Goal: Find specific page/section: Find specific page/section

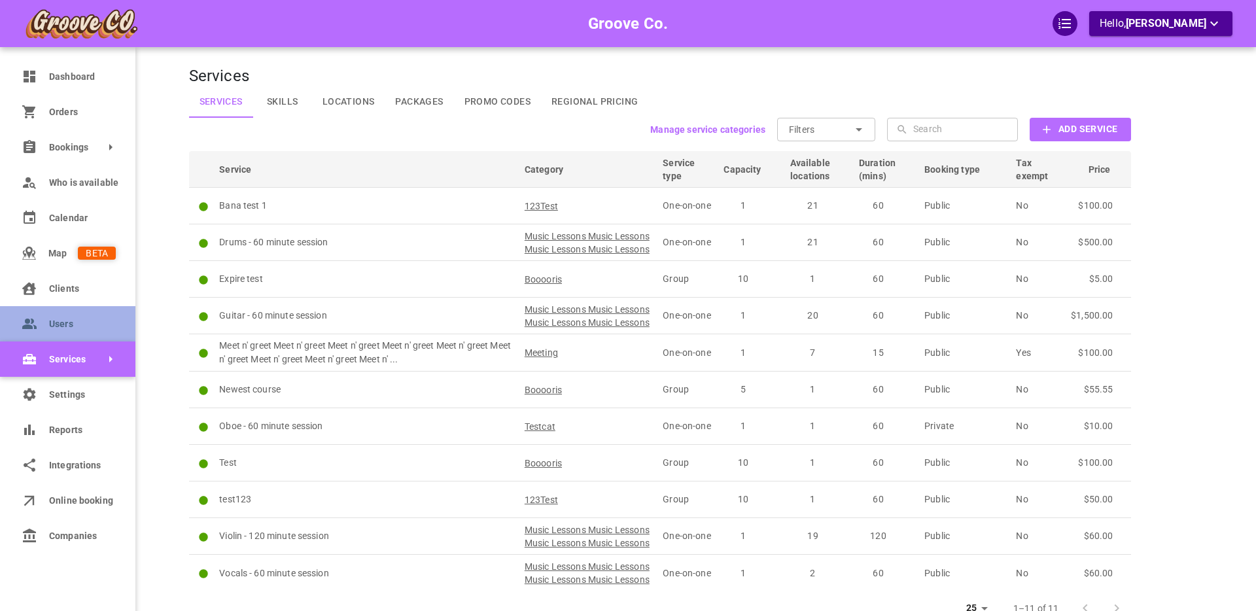
click at [29, 324] on icon at bounding box center [28, 323] width 12 height 10
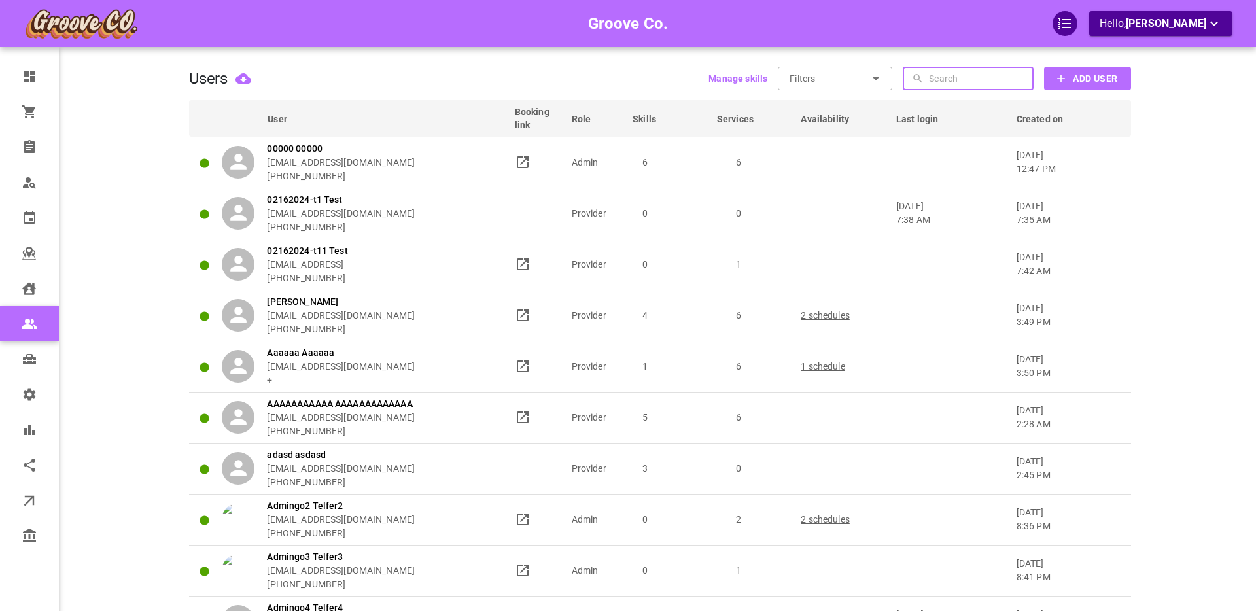
click at [981, 73] on input "text" at bounding box center [979, 79] width 101 height 24
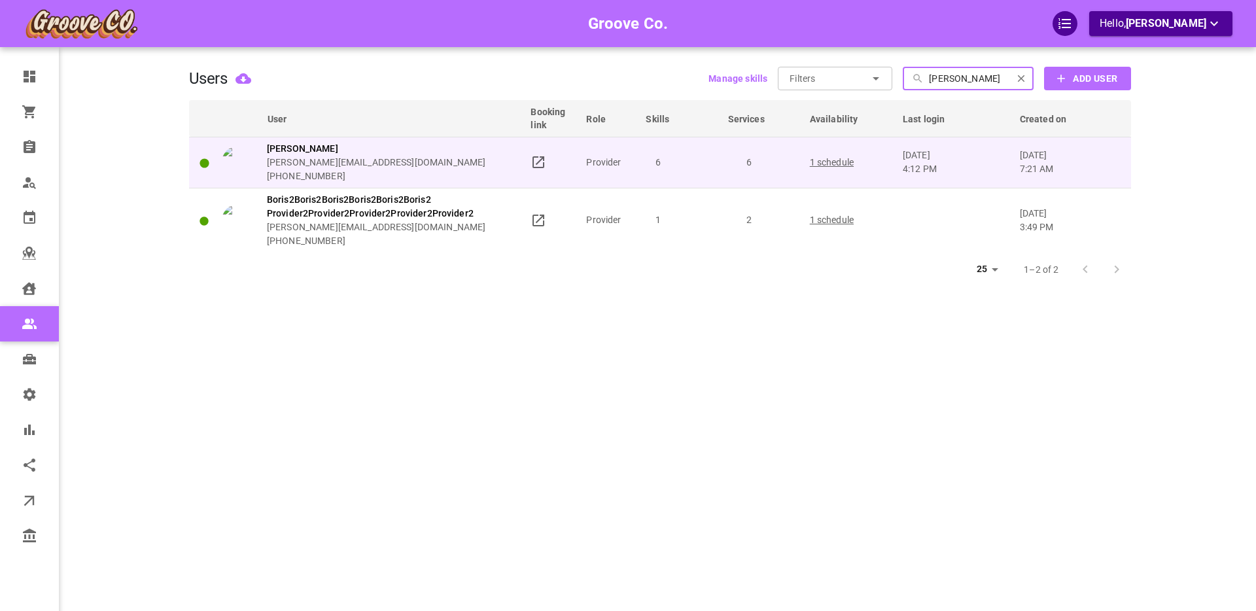
type input "[PERSON_NAME]"
click at [479, 154] on div "[PERSON_NAME] [PERSON_NAME][EMAIL_ADDRESS][DOMAIN_NAME] [PHONE_NUMBER]" at bounding box center [371, 162] width 298 height 41
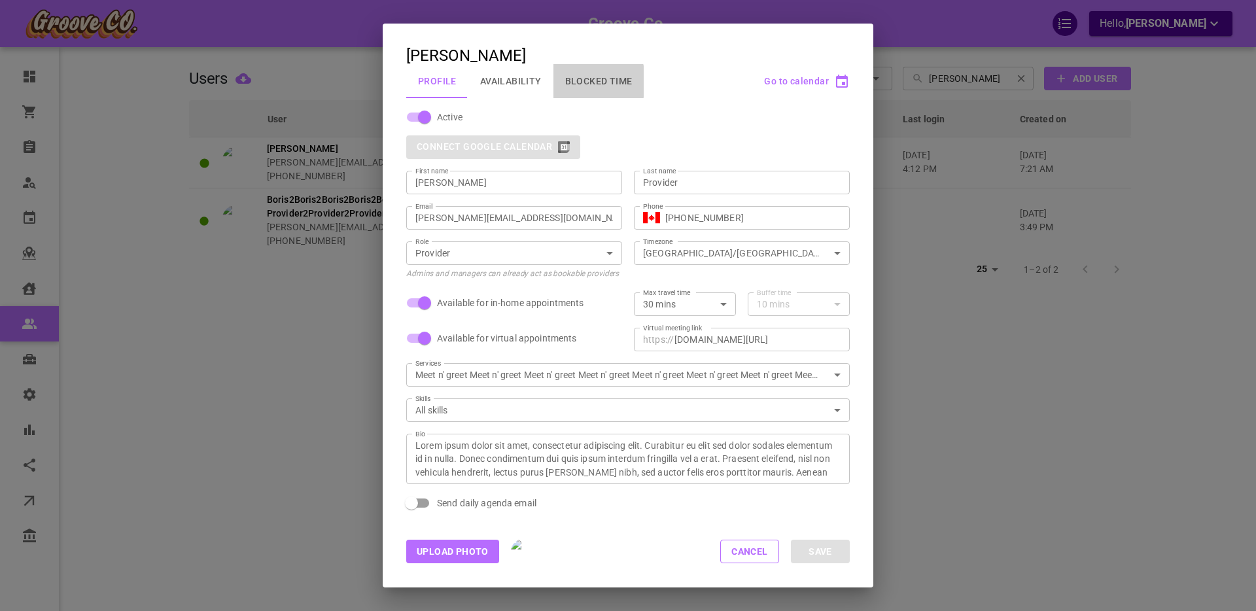
click at [581, 81] on button "Blocked Time" at bounding box center [598, 81] width 91 height 34
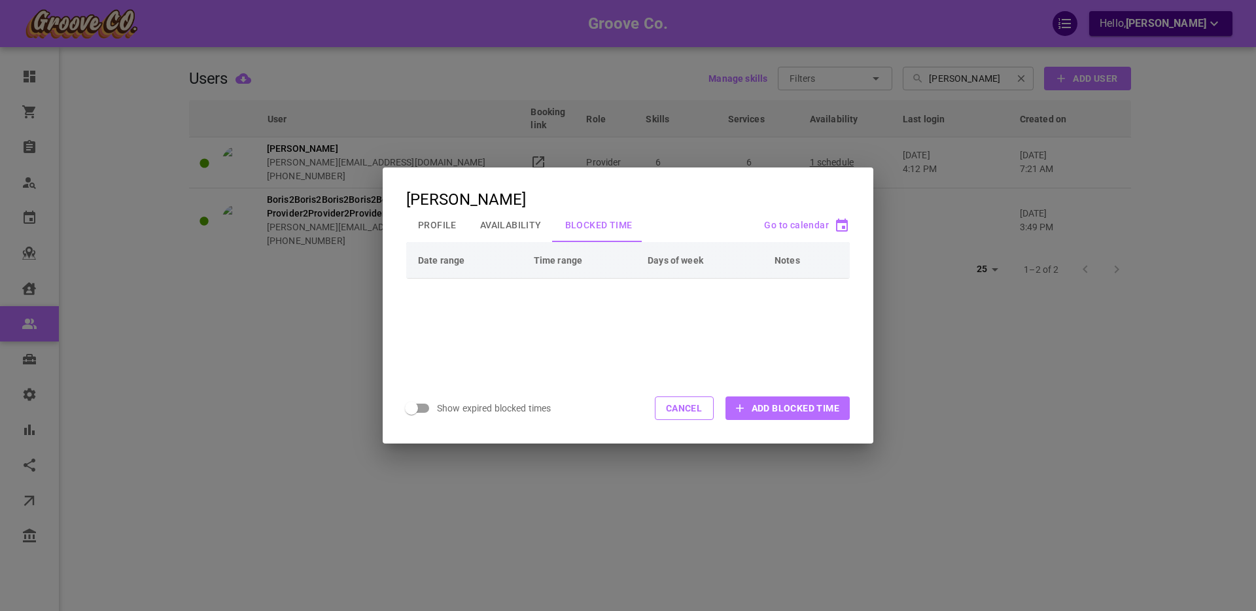
click at [484, 410] on span "Show expired blocked times" at bounding box center [494, 408] width 114 height 13
click at [449, 410] on input "Show expired blocked times" at bounding box center [411, 408] width 75 height 25
click at [478, 405] on span "Show expired blocked times" at bounding box center [494, 408] width 114 height 13
click at [462, 405] on input "Show expired blocked times" at bounding box center [424, 408] width 75 height 25
checkbox input "false"
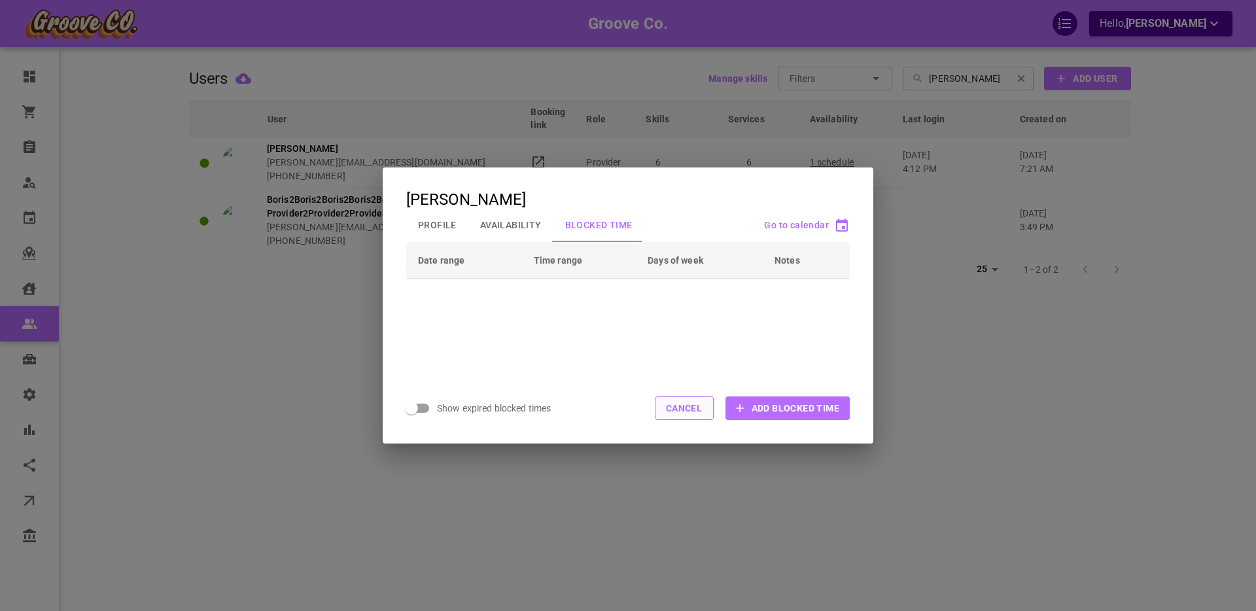
click at [677, 405] on button "Cancel" at bounding box center [684, 408] width 59 height 24
